Goal: Obtain resource: Download file/media

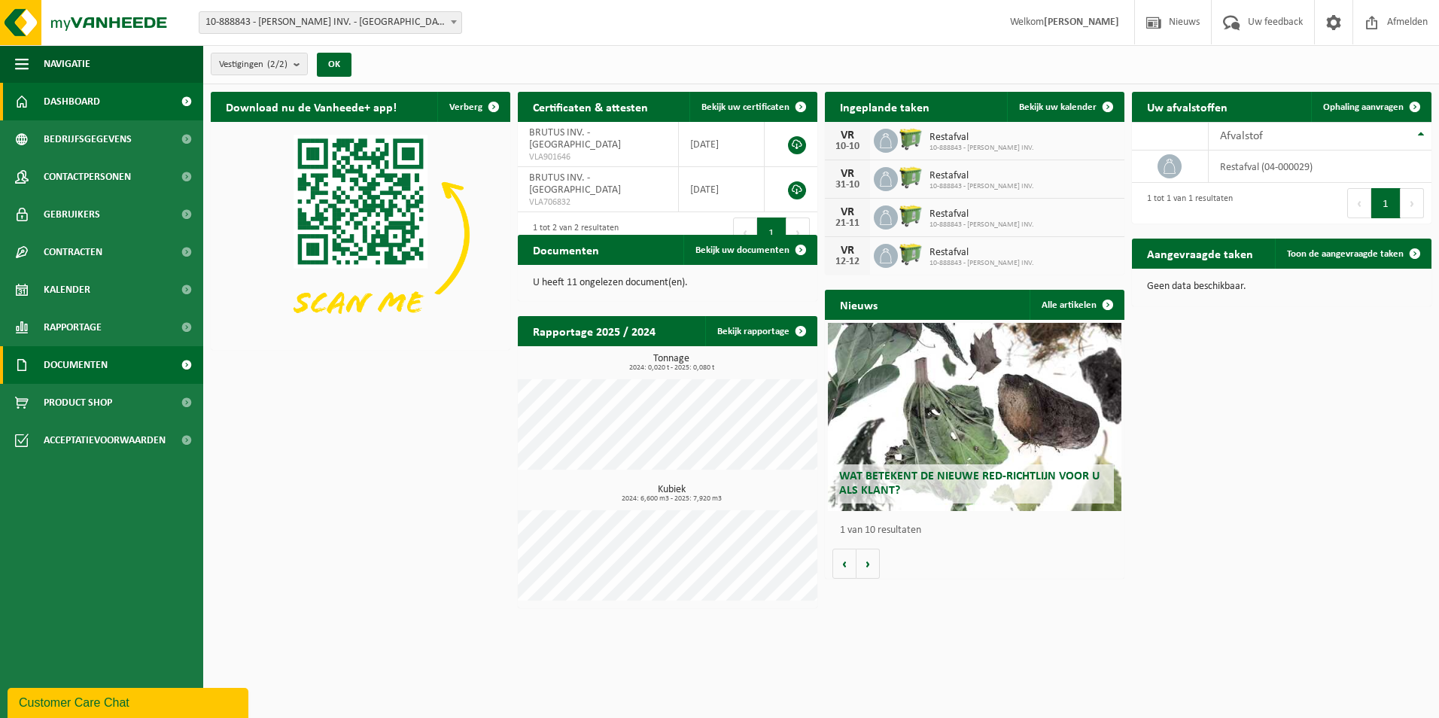
click at [82, 366] on span "Documenten" at bounding box center [76, 365] width 64 height 38
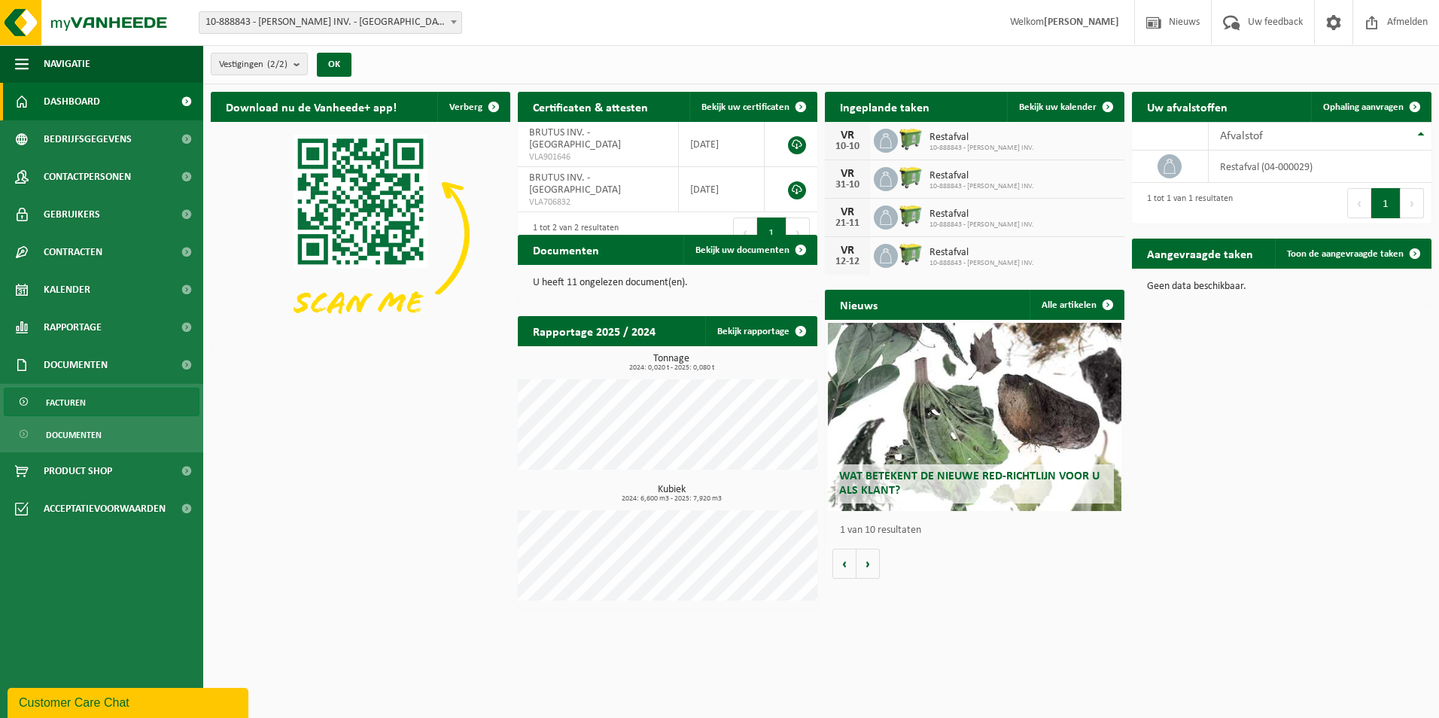
click at [77, 401] on span "Facturen" at bounding box center [66, 402] width 40 height 29
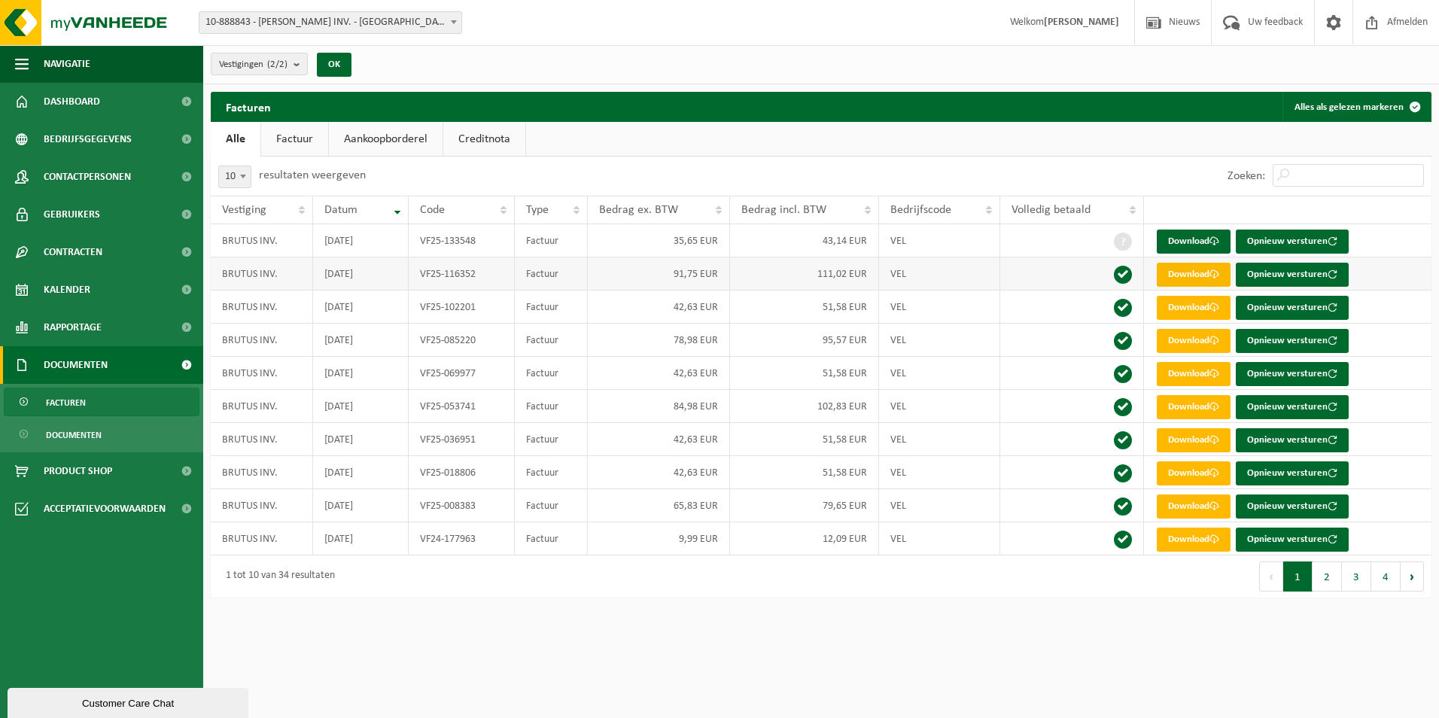
click at [1183, 272] on link "Download" at bounding box center [1194, 275] width 74 height 24
click at [1194, 239] on link "Download" at bounding box center [1194, 242] width 74 height 24
